Goal: Feedback & Contribution: Submit feedback/report problem

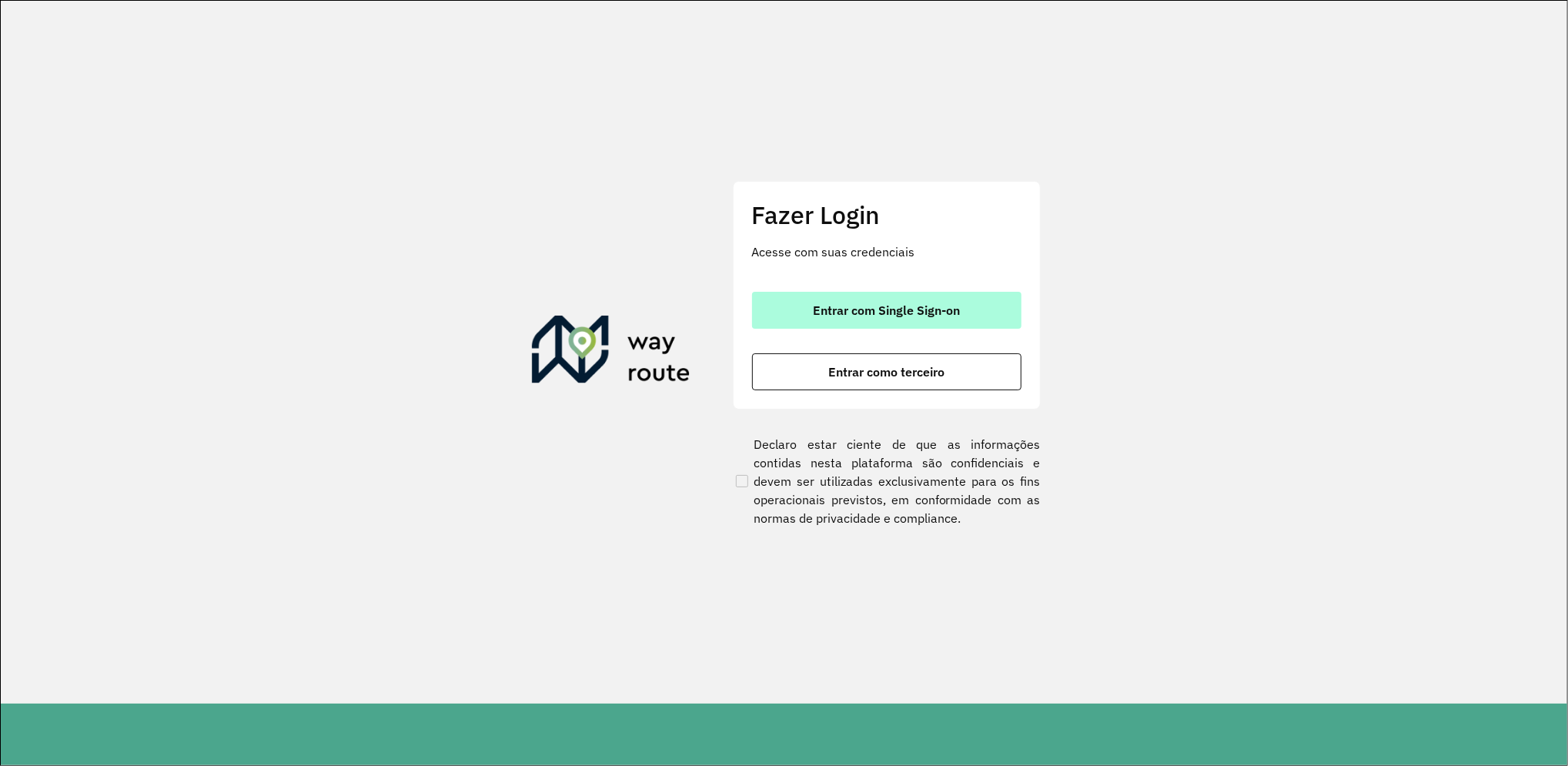
click at [912, 306] on span "Entrar com Single Sign-on" at bounding box center [886, 310] width 147 height 13
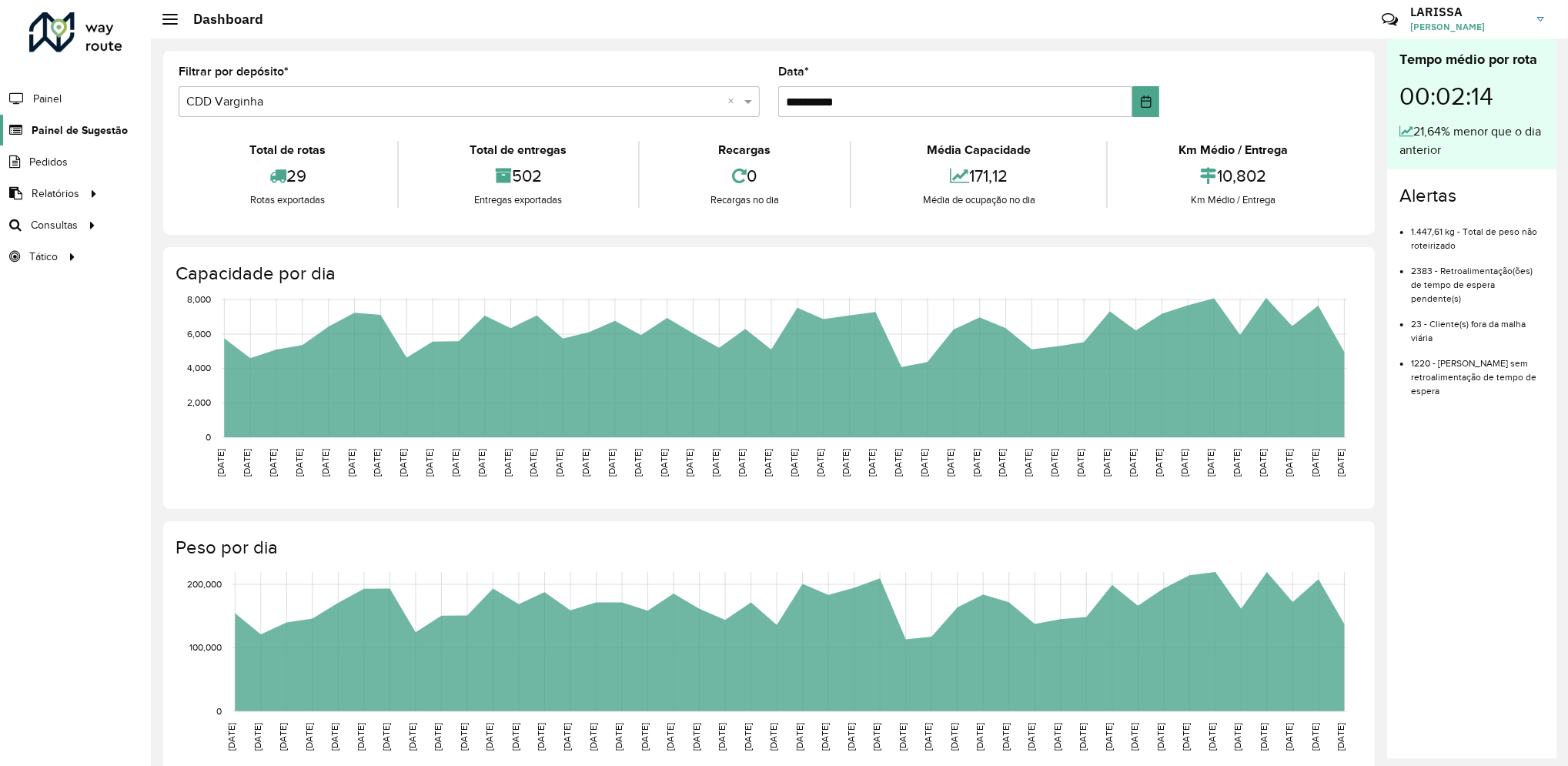
click at [82, 115] on link "Painel de Sugestão" at bounding box center [64, 130] width 127 height 31
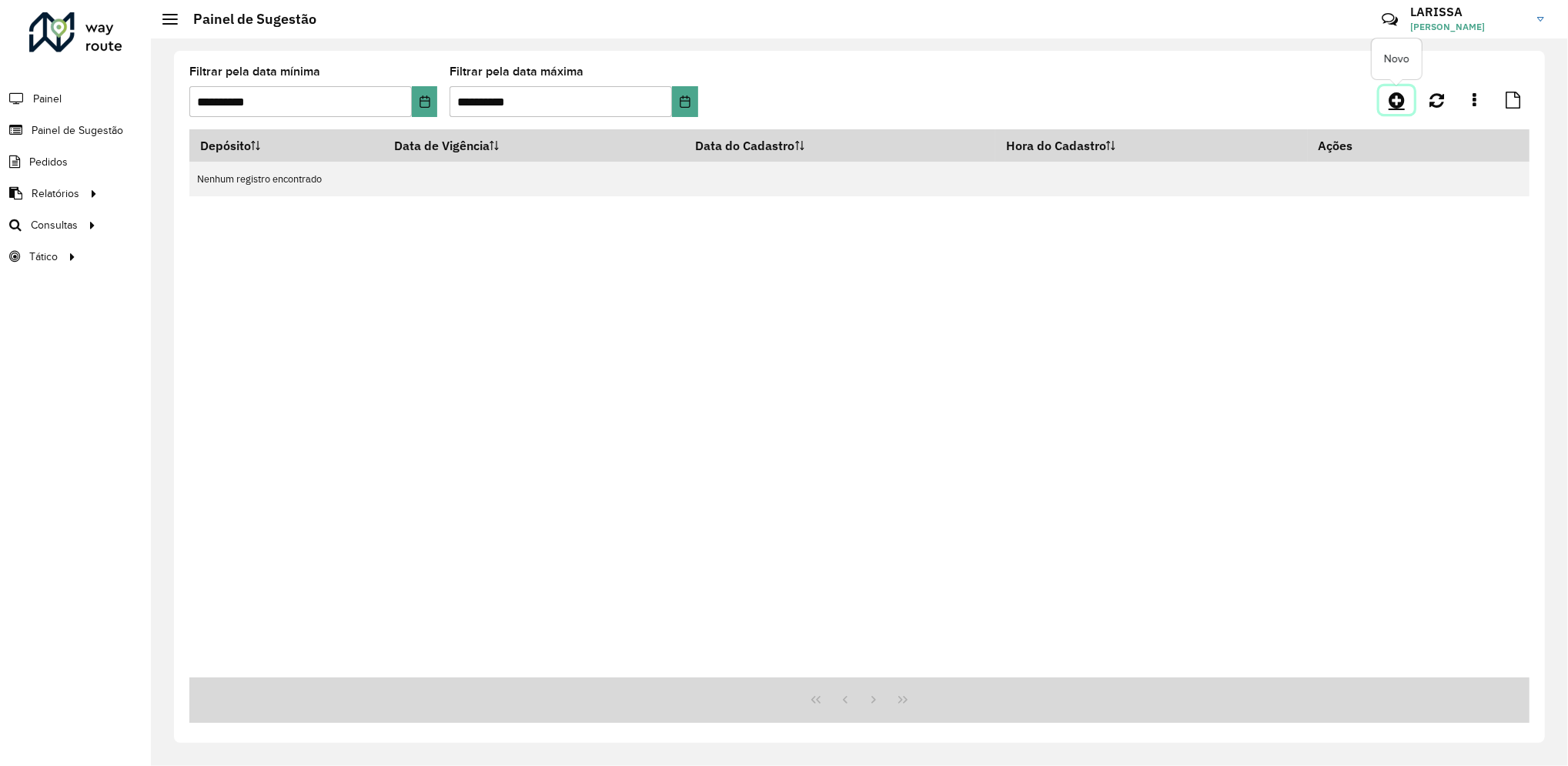
click at [1399, 91] on icon at bounding box center [1396, 99] width 16 height 18
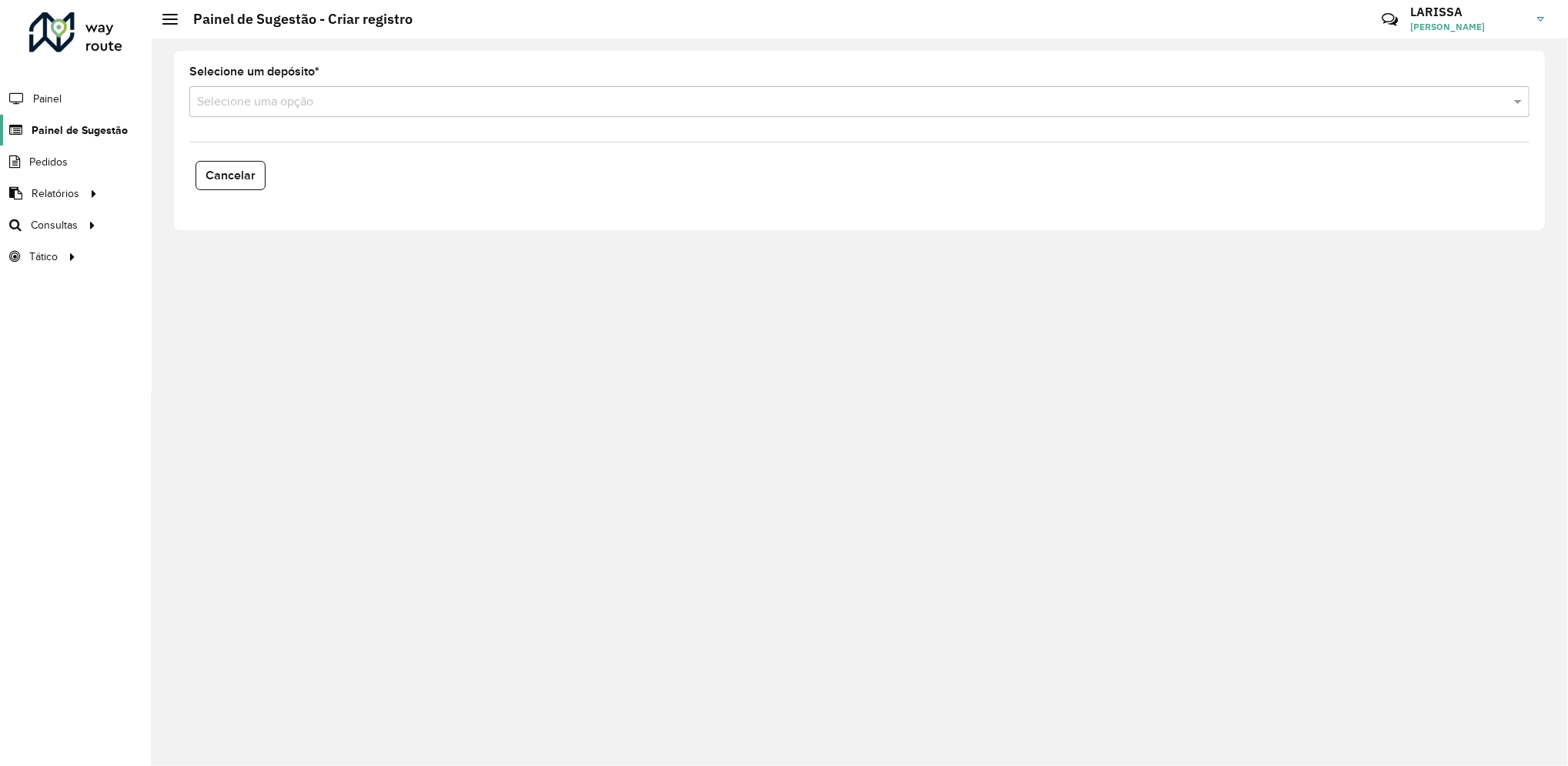
click at [88, 127] on span "Painel de Sugestão" at bounding box center [80, 130] width 96 height 16
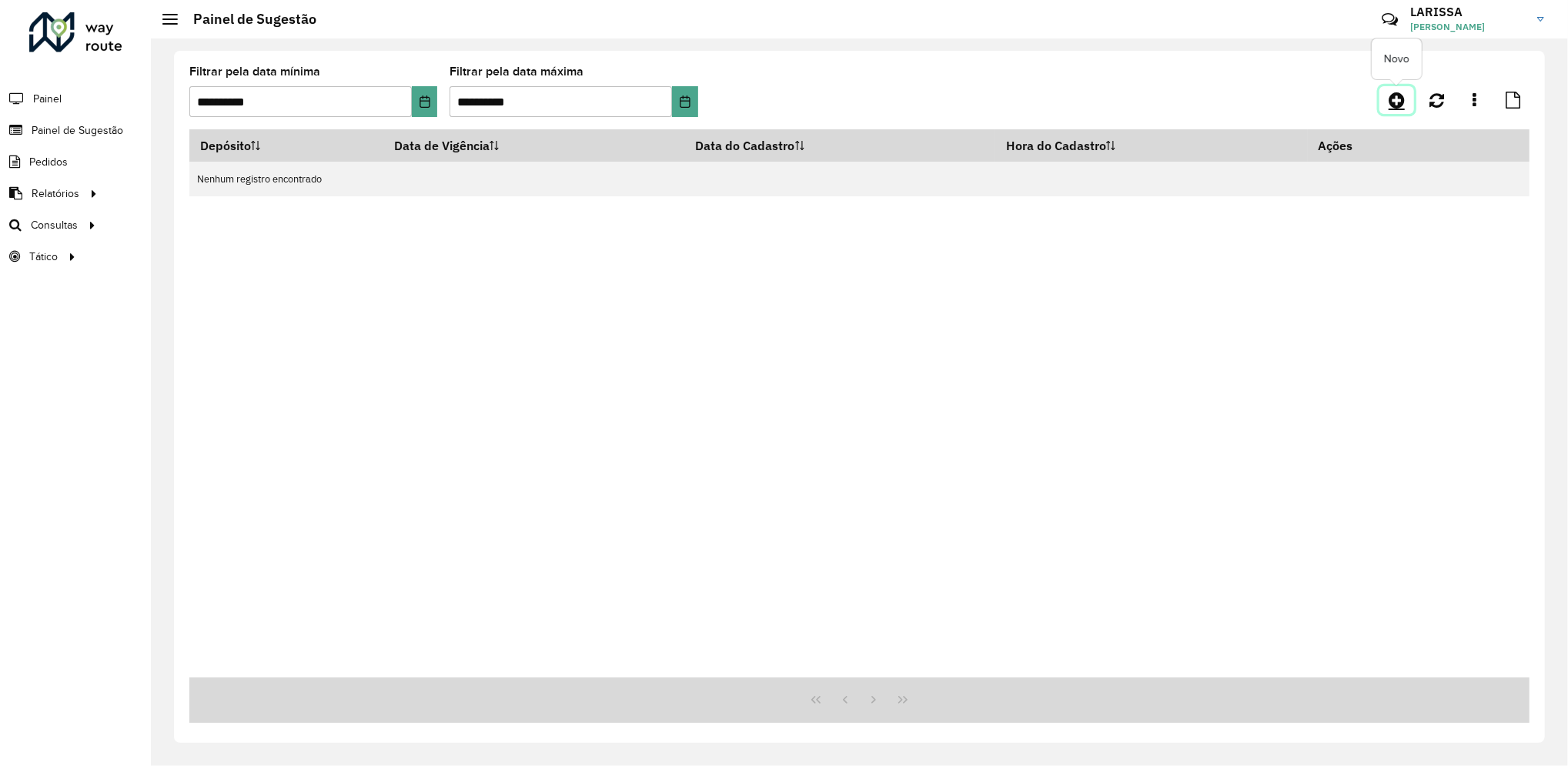
click at [1399, 105] on icon at bounding box center [1396, 99] width 16 height 18
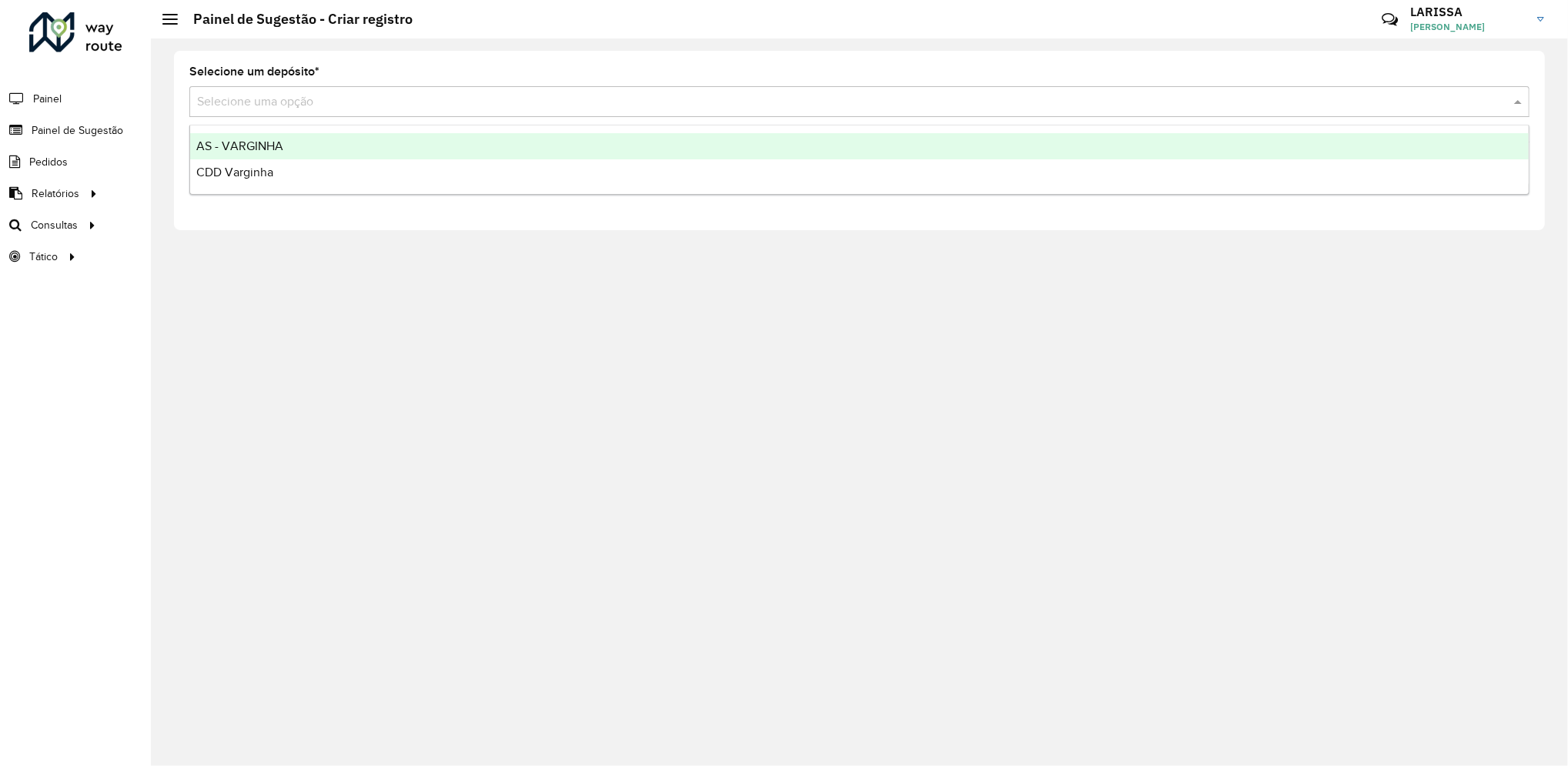
click at [550, 97] on input "text" at bounding box center [843, 102] width 1294 height 18
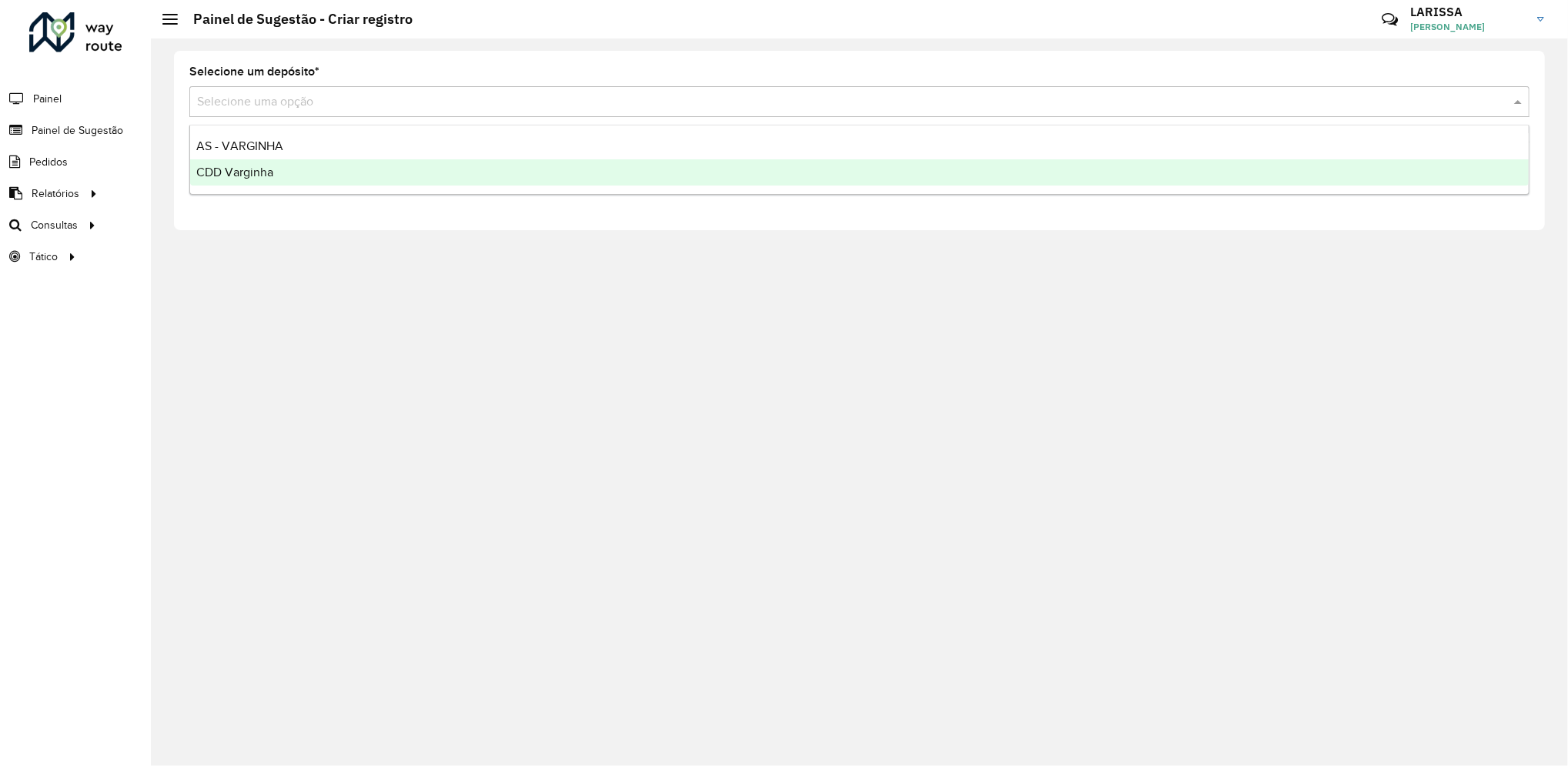
click at [398, 176] on div "CDD Varginha" at bounding box center [859, 172] width 1338 height 26
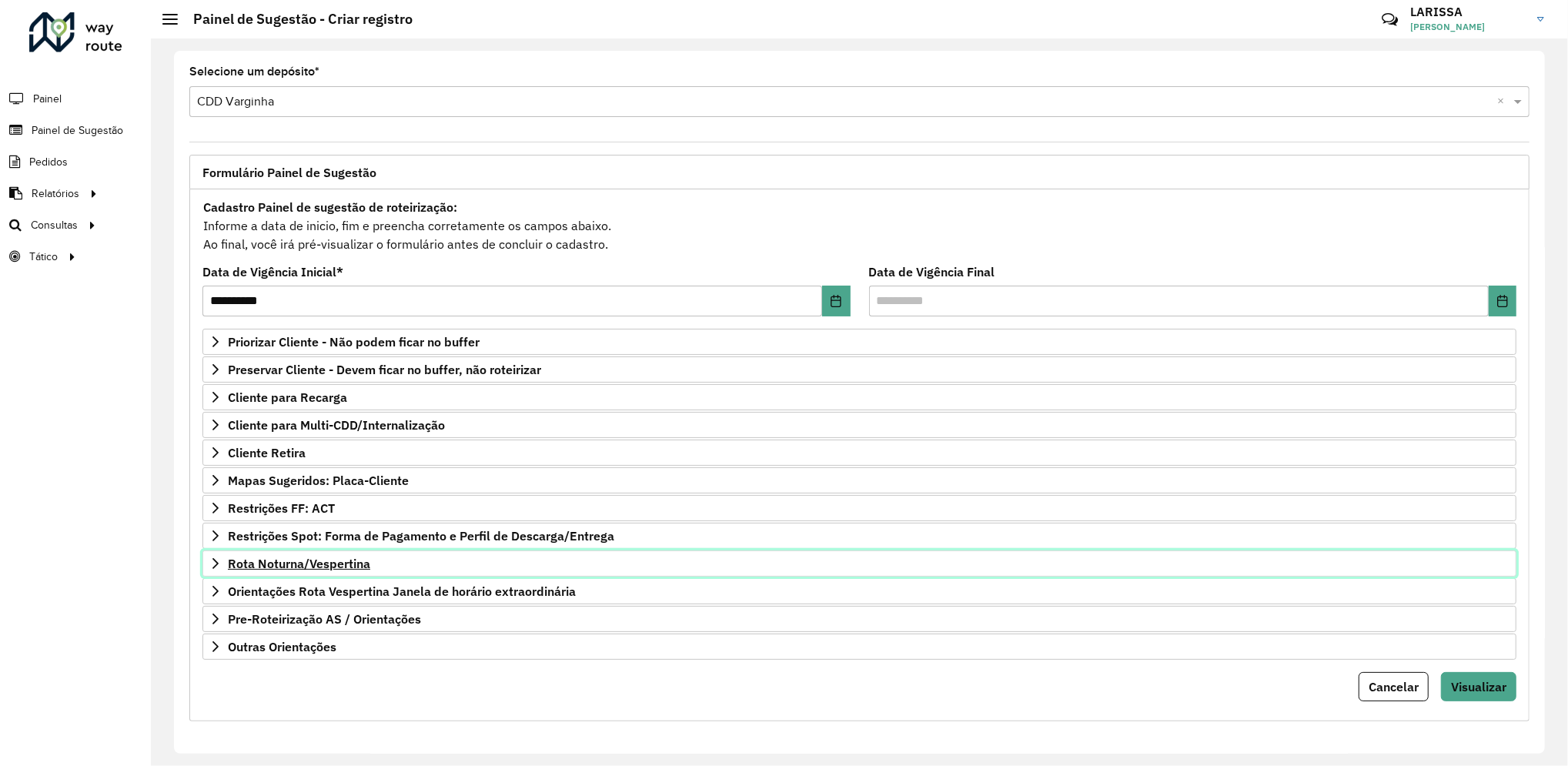
click at [207, 568] on link "Rota Noturna/Vespertina" at bounding box center [860, 562] width 1314 height 26
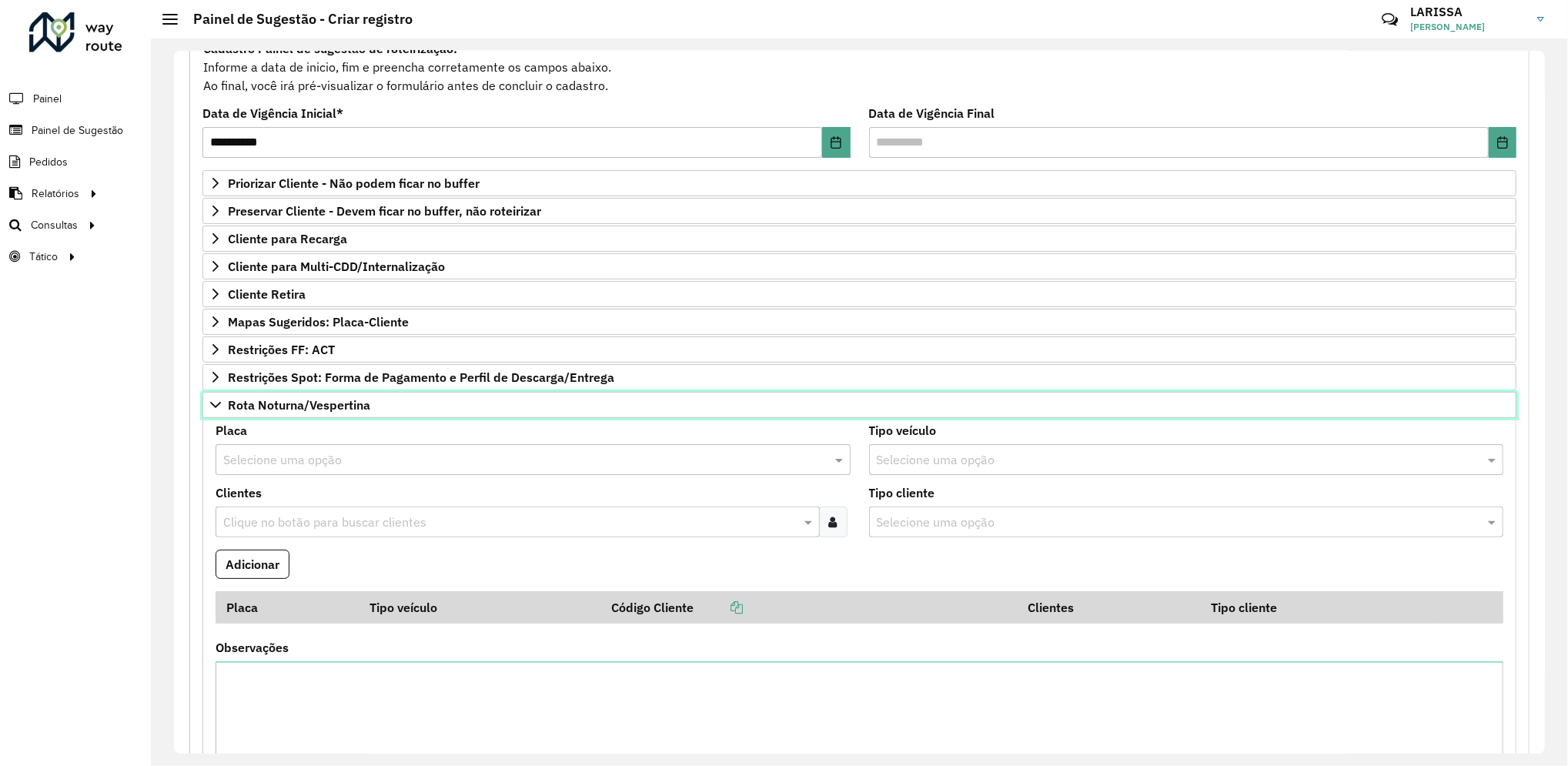
scroll to position [171, 0]
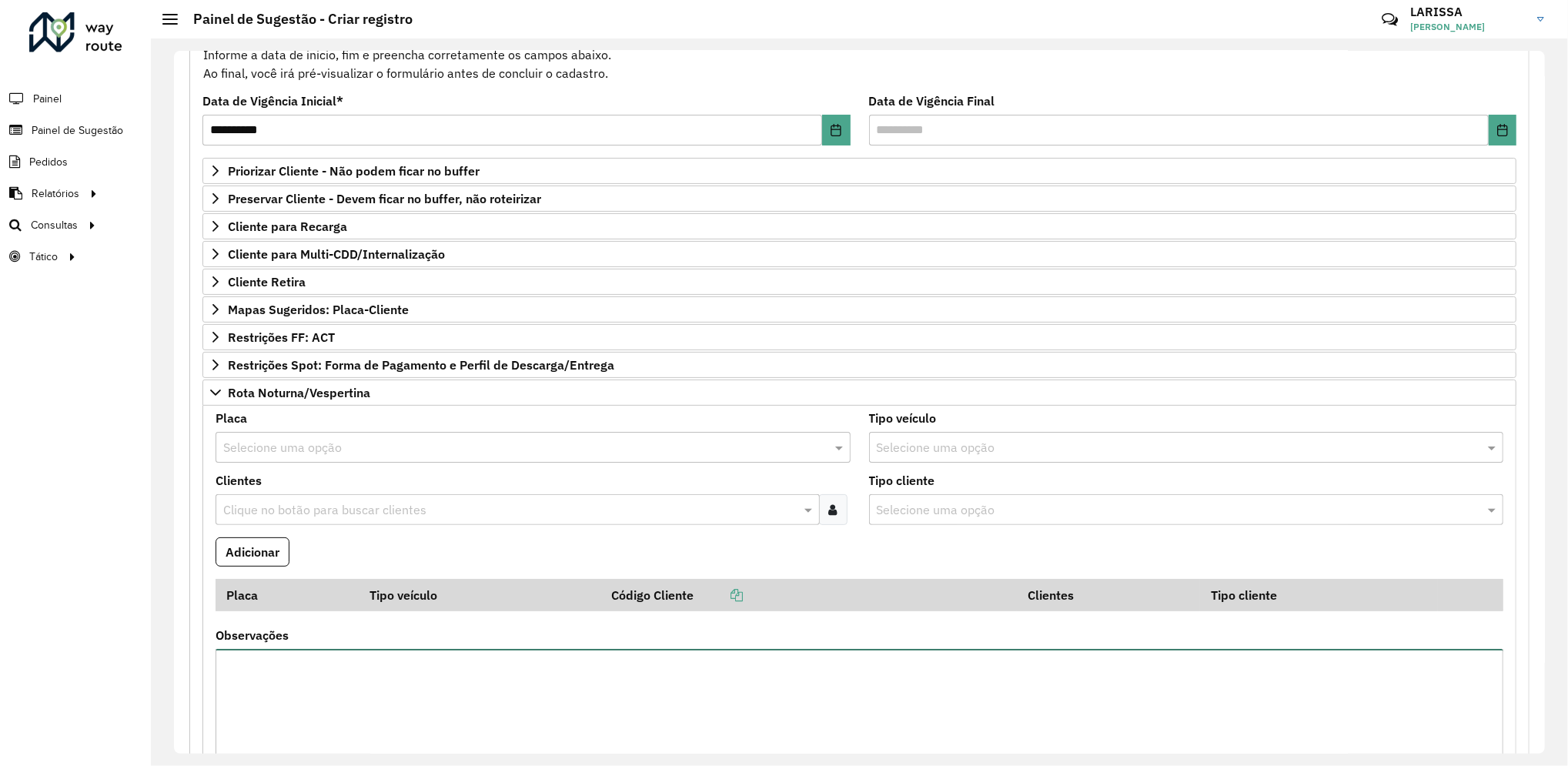
click at [658, 673] on textarea "Observações" at bounding box center [859, 714] width 1288 height 130
type textarea "**********"
